Goal: Transaction & Acquisition: Purchase product/service

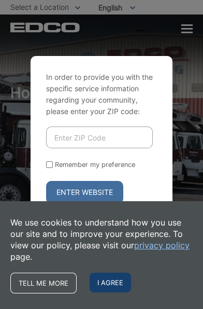
click at [127, 284] on span "I agree" at bounding box center [110, 283] width 41 height 20
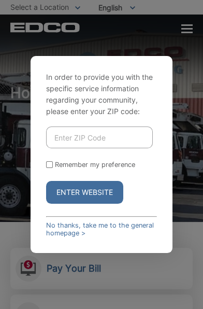
click at [118, 148] on input "Enter ZIP Code" at bounding box center [99, 138] width 107 height 22
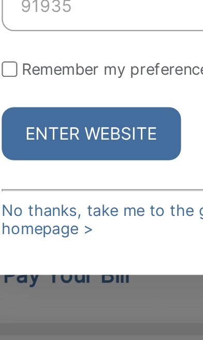
type input "91935"
click at [124, 204] on form "91935 Remember my preference Enter Website" at bounding box center [101, 180] width 111 height 77
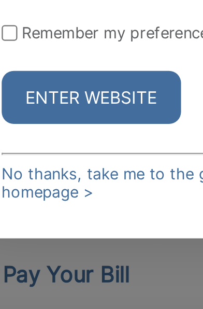
click at [53, 168] on input "Remember my preference" at bounding box center [49, 164] width 7 height 7
checkbox input "true"
click at [99, 204] on button "Enter Website" at bounding box center [84, 192] width 77 height 23
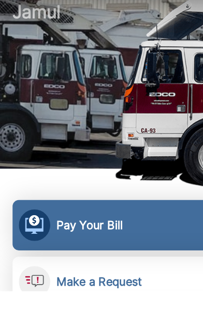
click at [91, 254] on h2 "Pay Your Bill" at bounding box center [74, 254] width 54 height 11
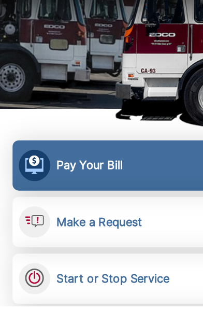
scroll to position [88, 0]
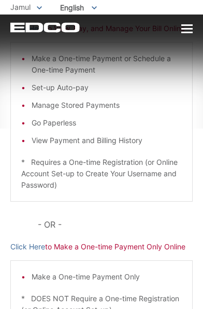
scroll to position [119, 0]
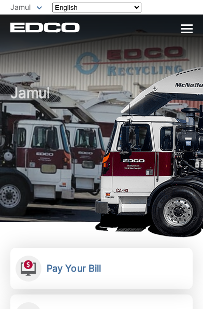
scroll to position [88, 0]
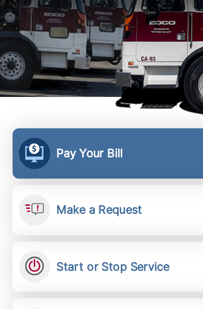
click at [107, 177] on link "Pay Your Bill View, pay, and manage your bill online." at bounding box center [101, 180] width 183 height 41
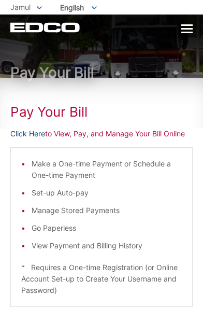
click at [32, 140] on link "Click Here" at bounding box center [27, 133] width 35 height 11
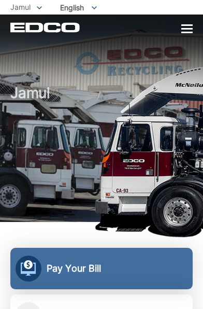
click at [92, 263] on h2 "Pay Your Bill" at bounding box center [74, 268] width 54 height 11
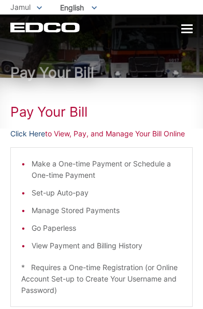
click at [43, 140] on link "Click Here" at bounding box center [27, 133] width 35 height 11
